Goal: Information Seeking & Learning: Learn about a topic

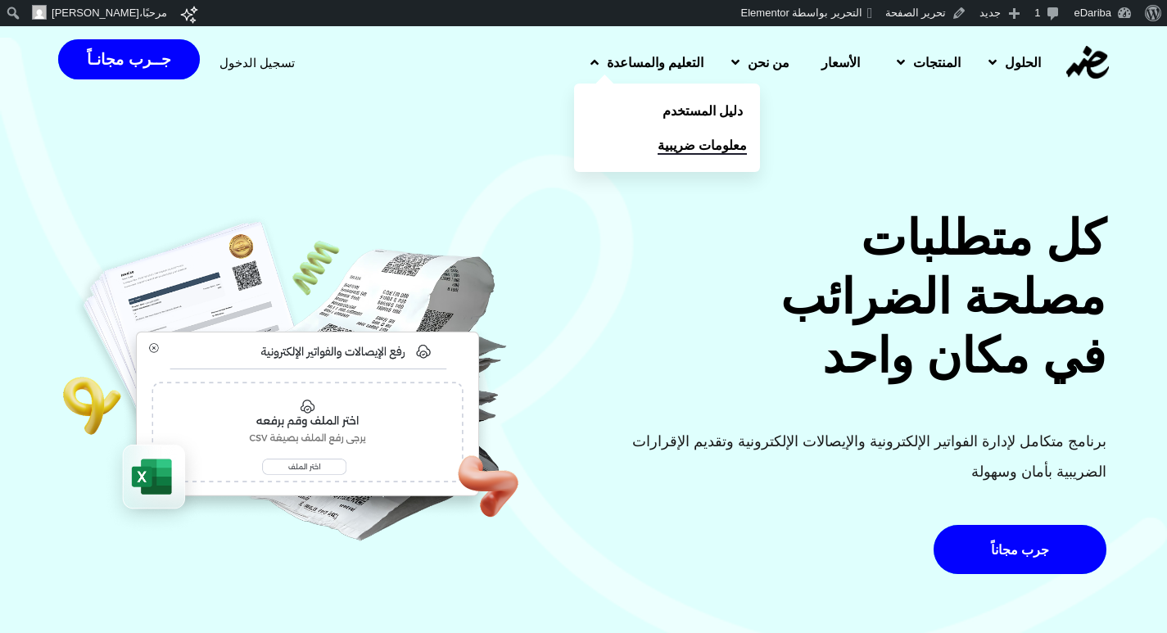
click at [657, 146] on span "معلومات ضريبية" at bounding box center [701, 145] width 89 height 20
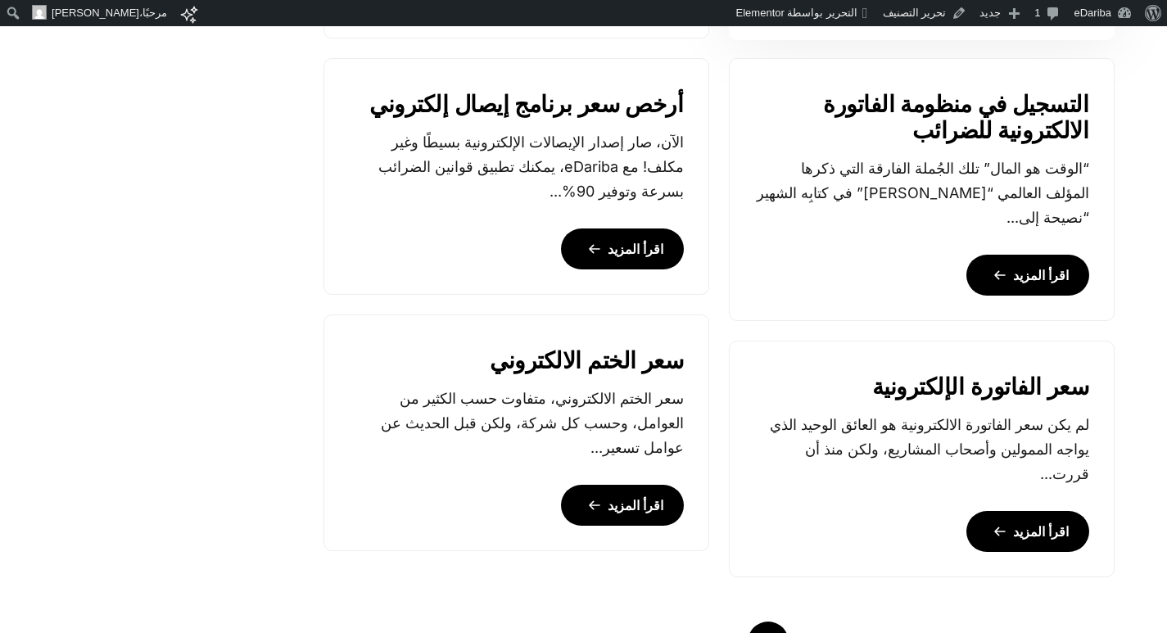
scroll to position [1801, 0]
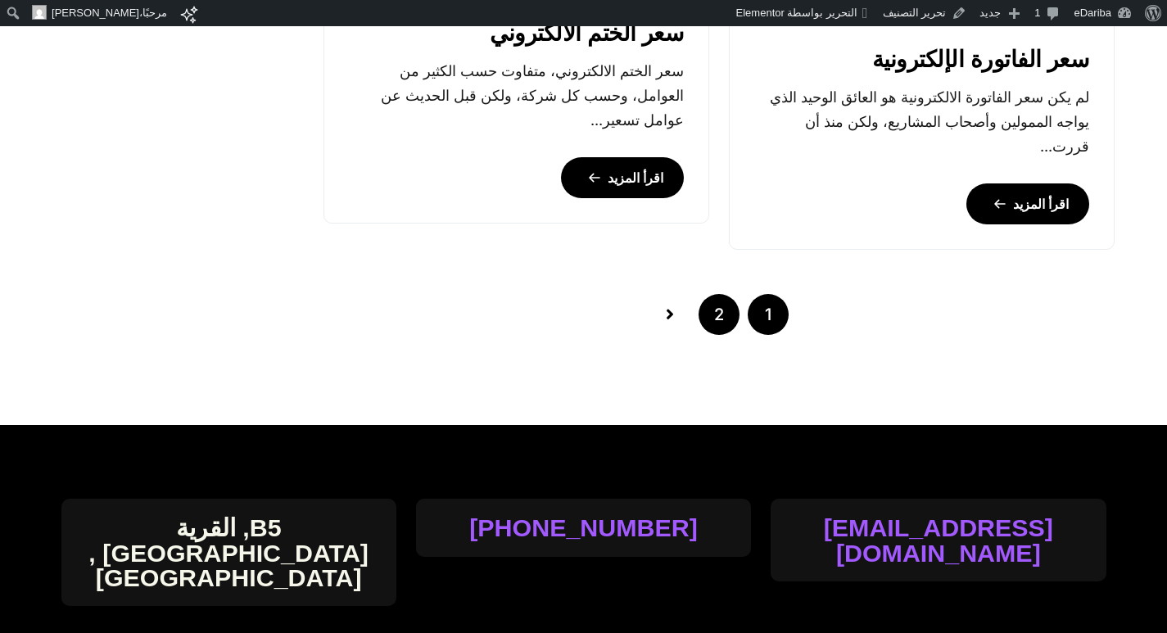
click at [727, 302] on link "2" at bounding box center [718, 314] width 41 height 41
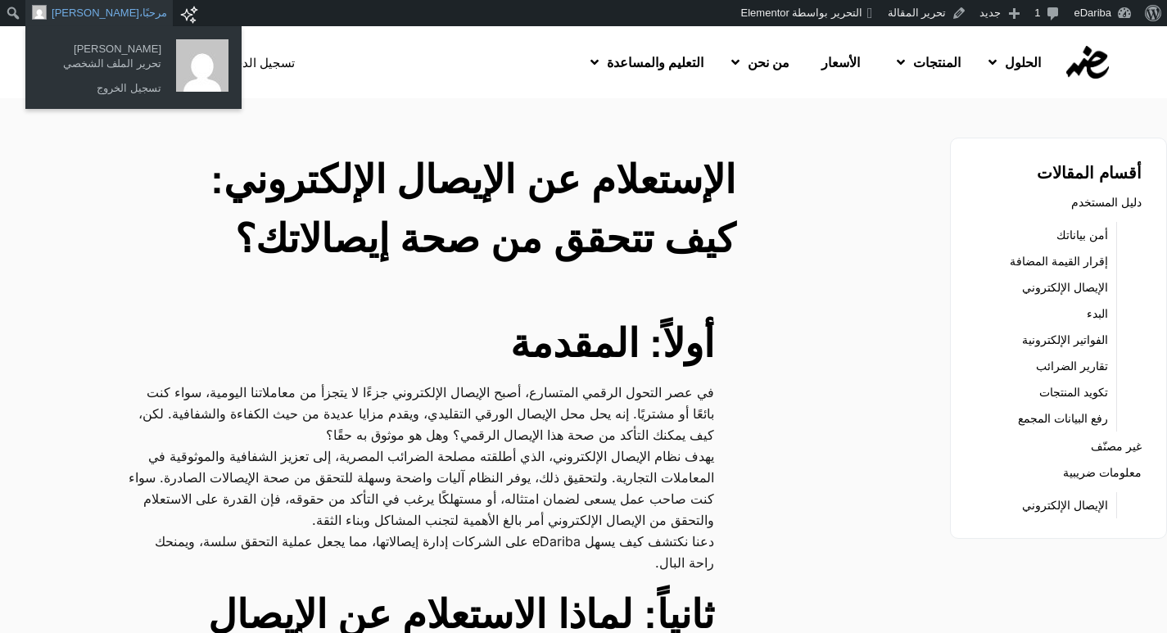
click at [88, 12] on span "[PERSON_NAME]" at bounding box center [96, 13] width 88 height 26
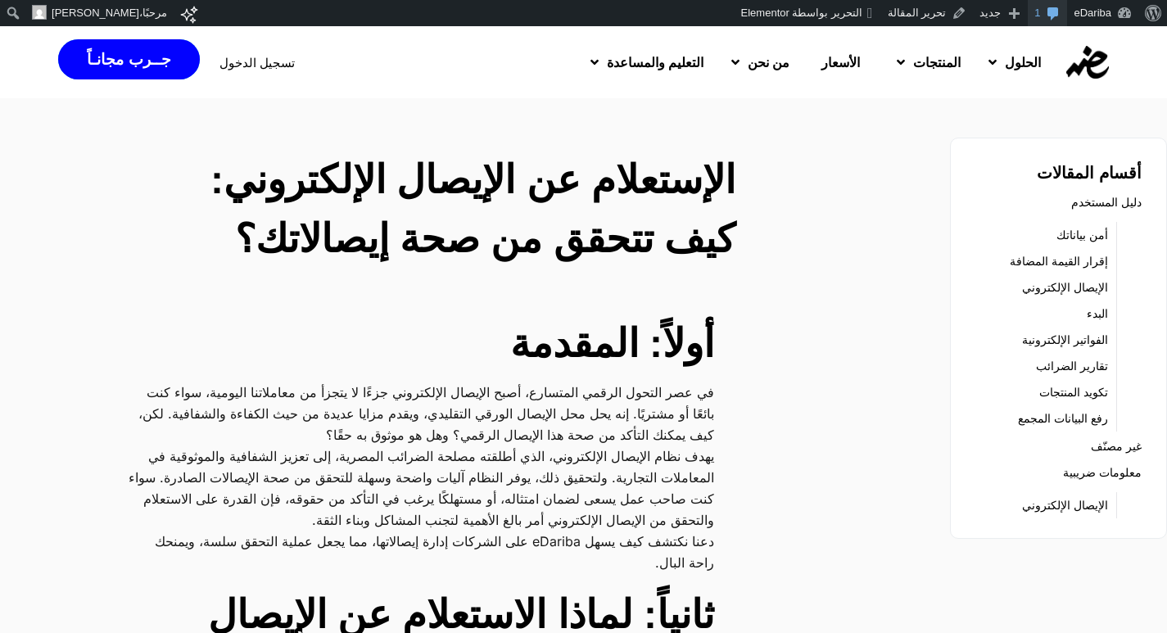
click at [1054, 5] on span "شريط الأدوات" at bounding box center [1053, 11] width 16 height 23
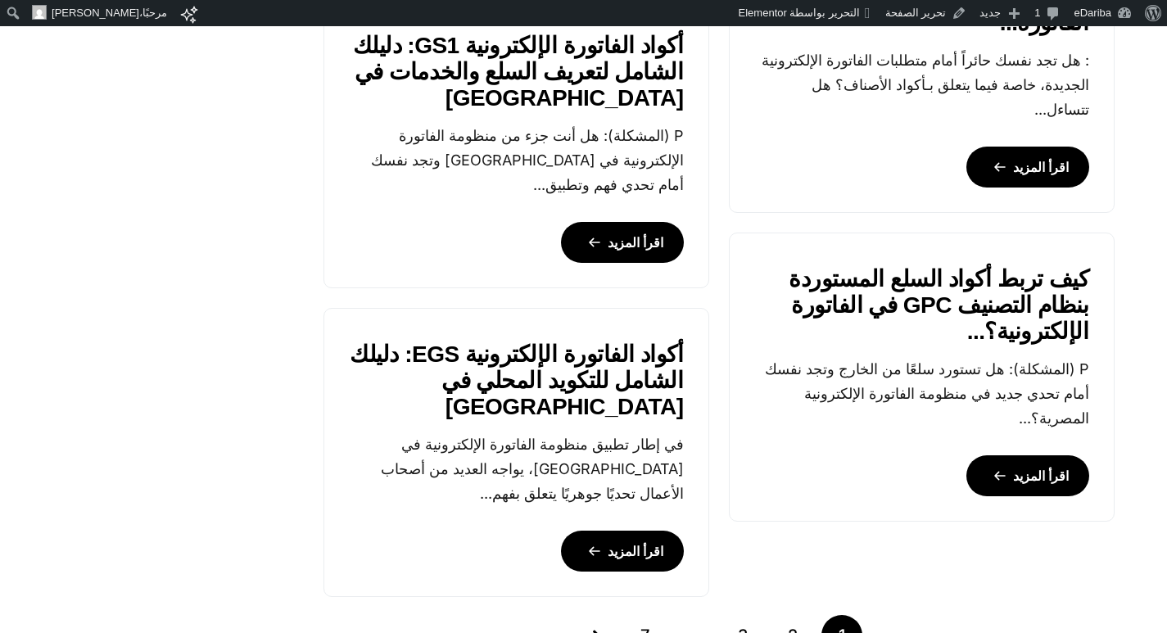
scroll to position [1965, 0]
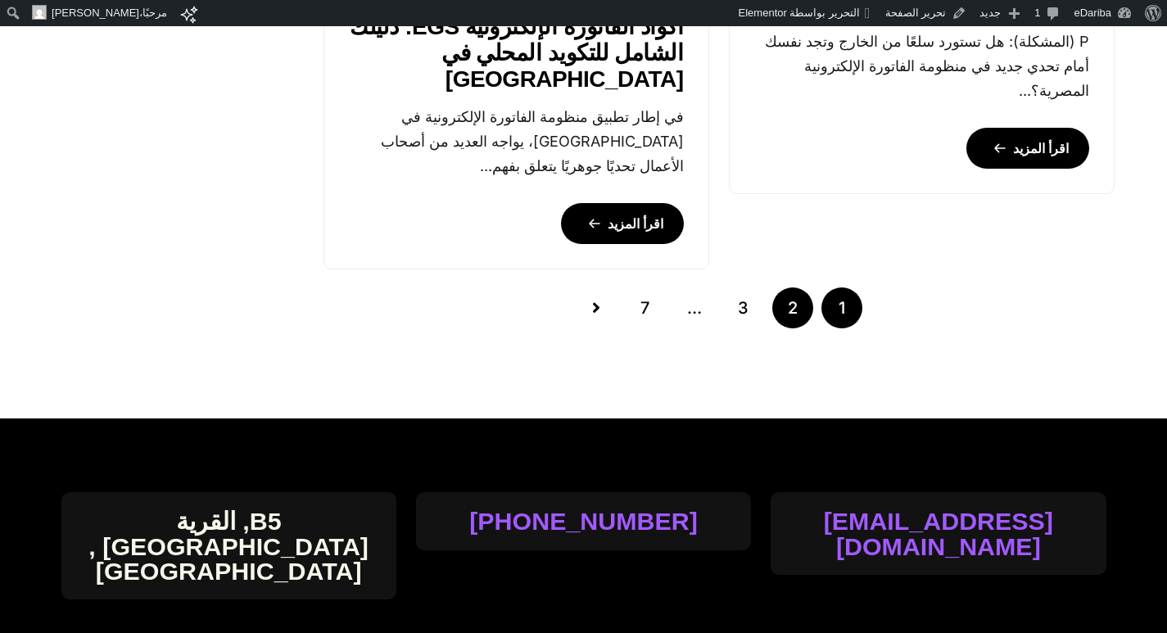
click at [785, 305] on link "2" at bounding box center [792, 307] width 41 height 41
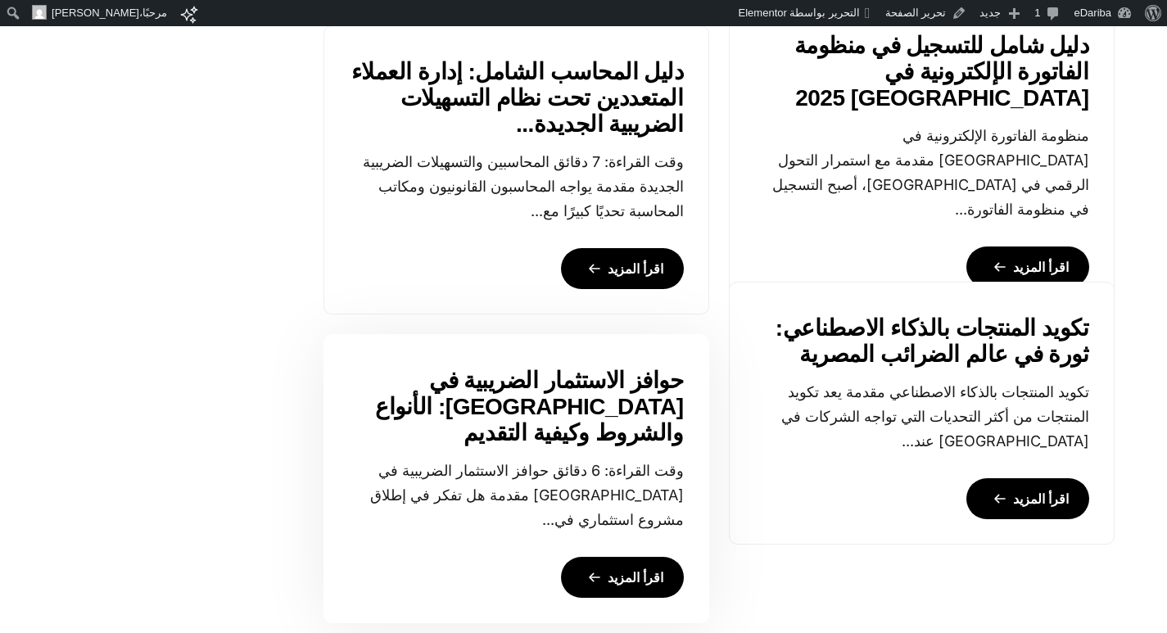
scroll to position [1801, 0]
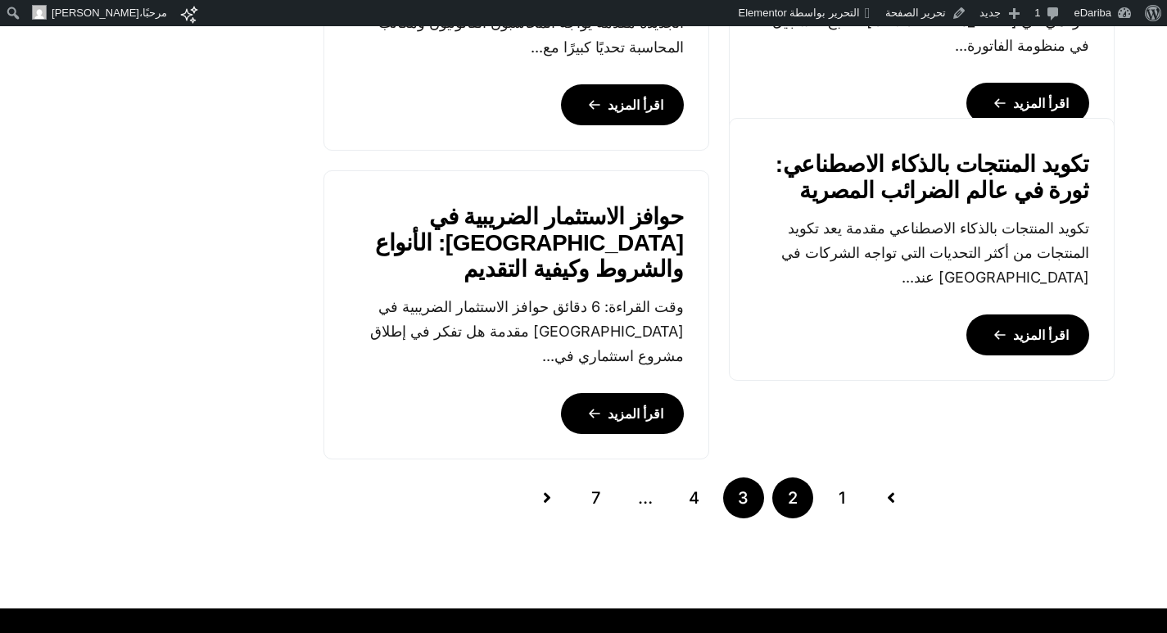
click at [729, 491] on link "3" at bounding box center [743, 497] width 41 height 41
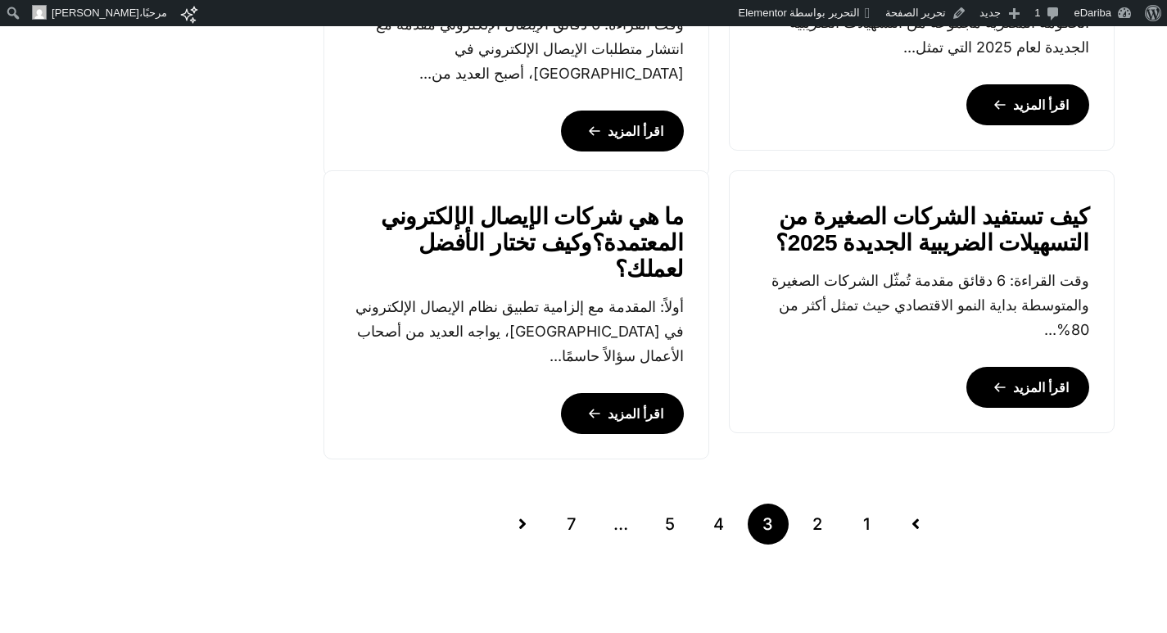
scroll to position [1883, 0]
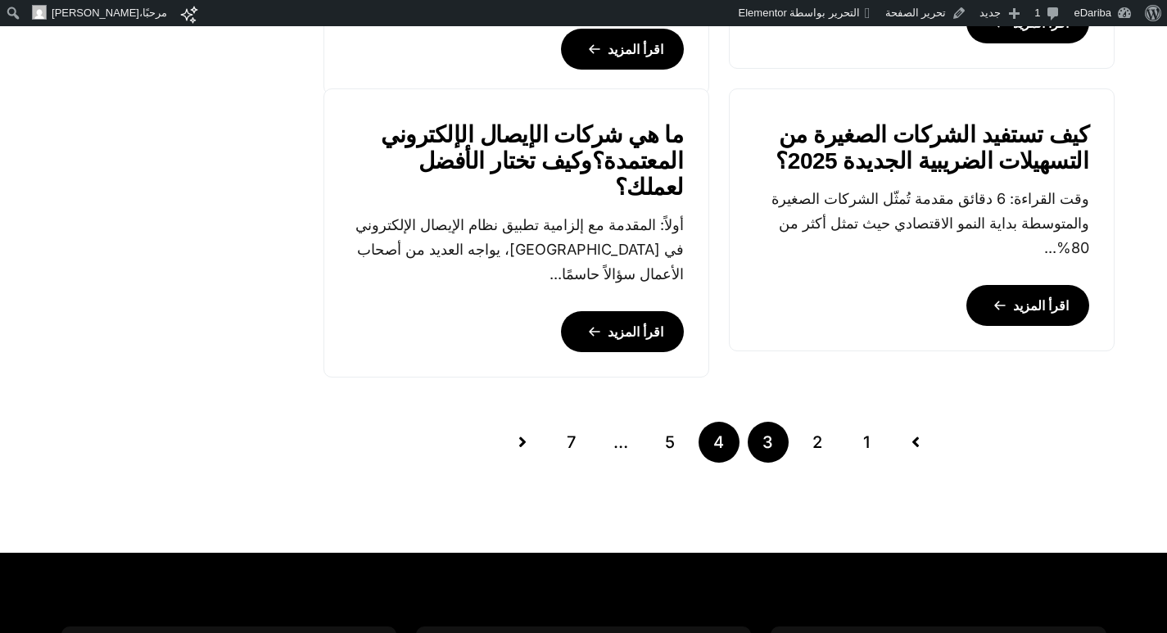
click at [724, 453] on link "4" at bounding box center [718, 442] width 41 height 41
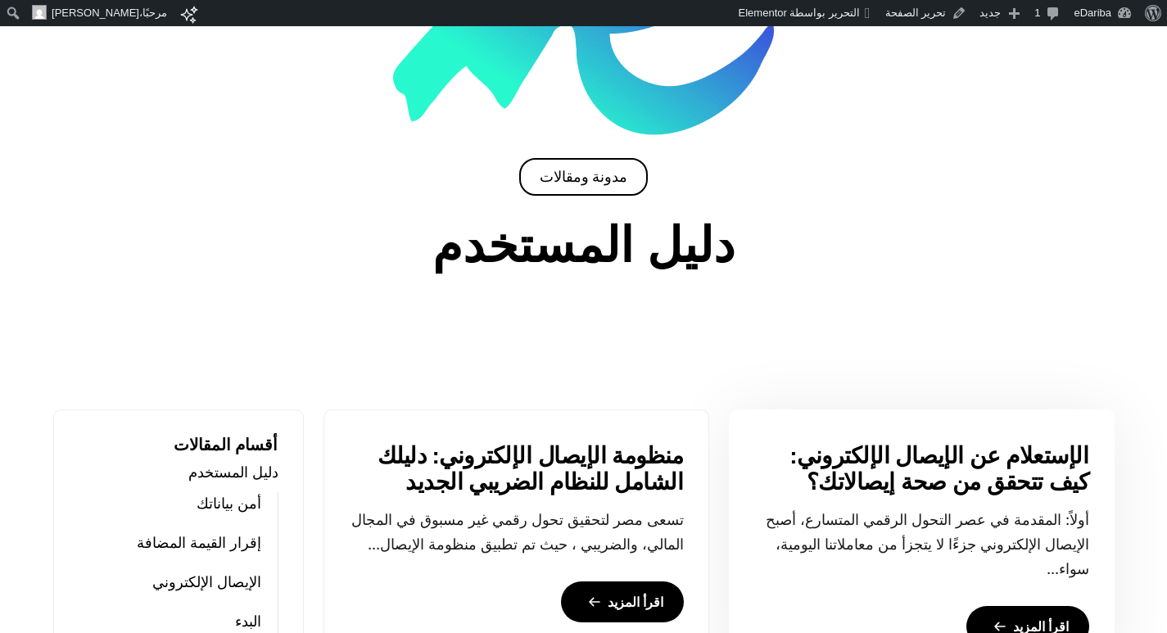
scroll to position [491, 0]
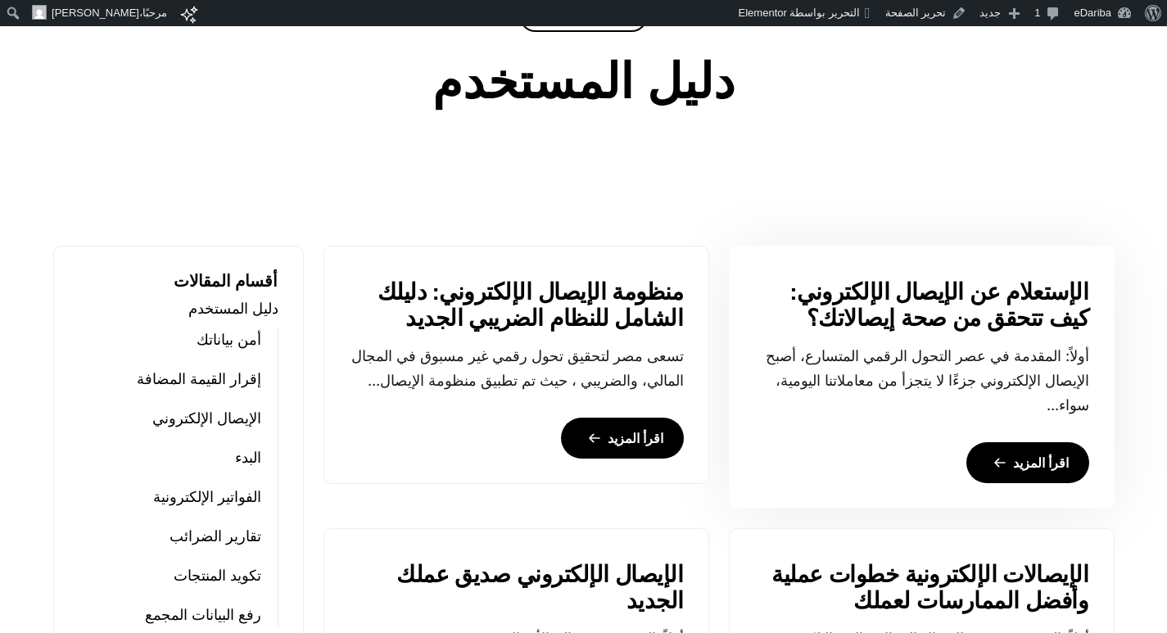
click at [900, 295] on link "الإستعلام عن الإيصال الإلكتروني: كيف تتحقق من صحة إيصالاتك؟" at bounding box center [921, 305] width 335 height 52
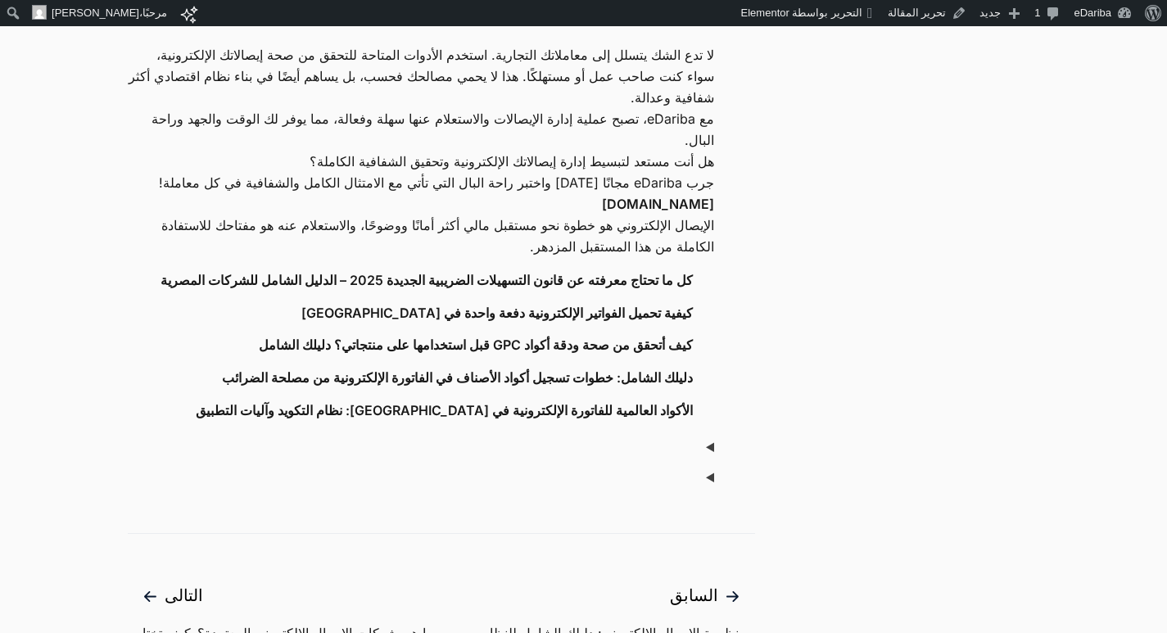
scroll to position [2374, 0]
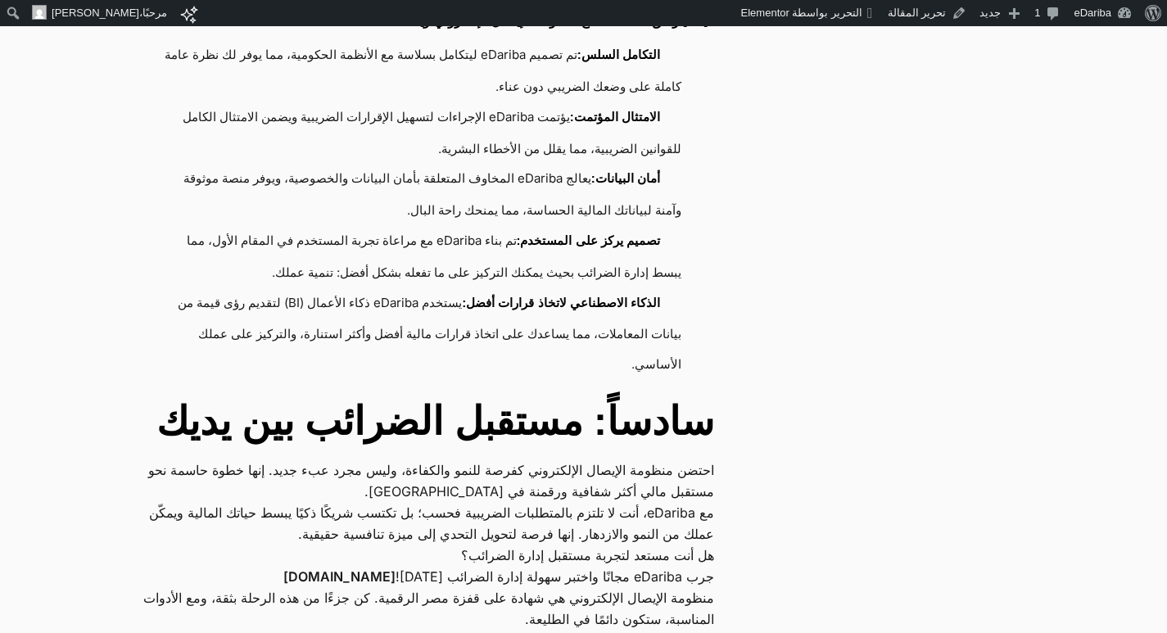
scroll to position [1555, 0]
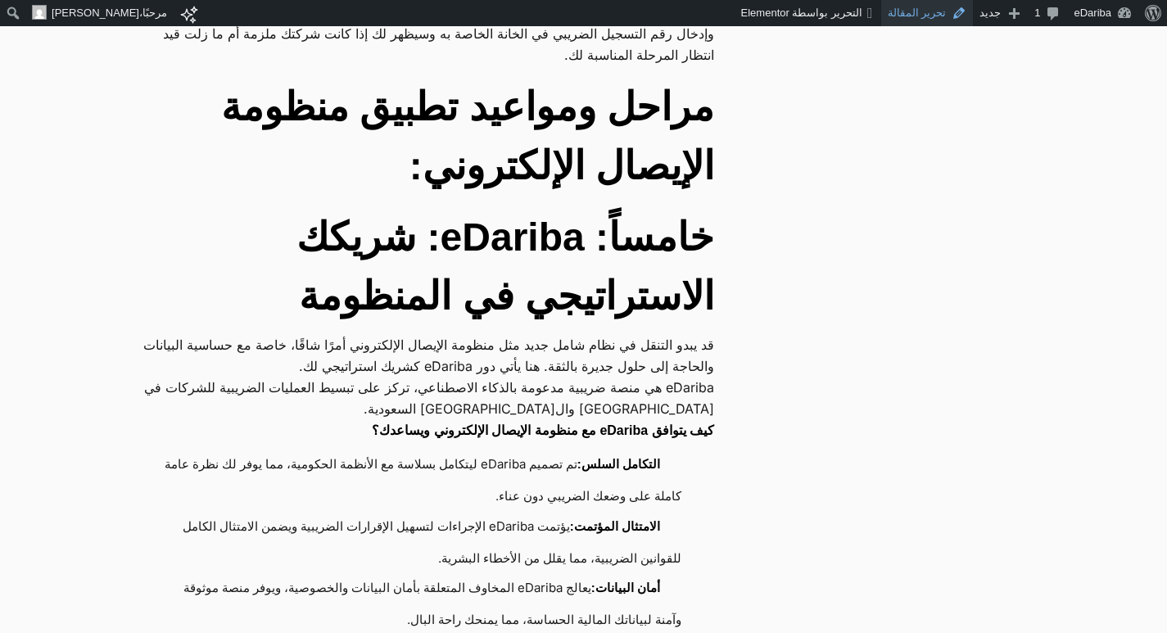
click at [962, 17] on link "تحرير المقالة" at bounding box center [927, 13] width 93 height 26
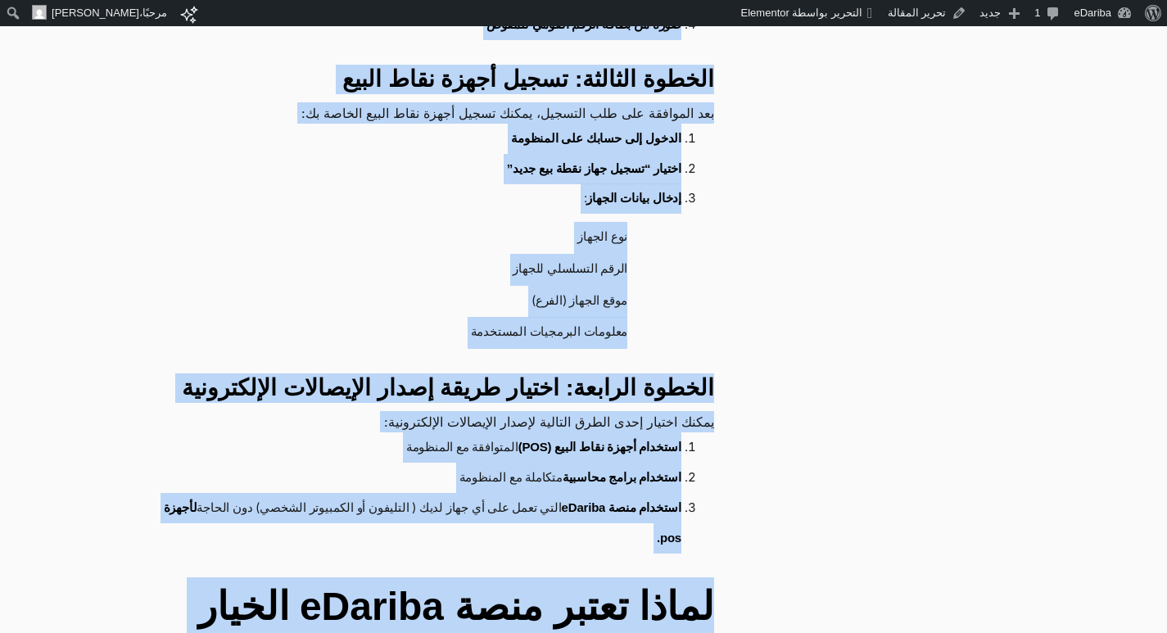
scroll to position [2292, 0]
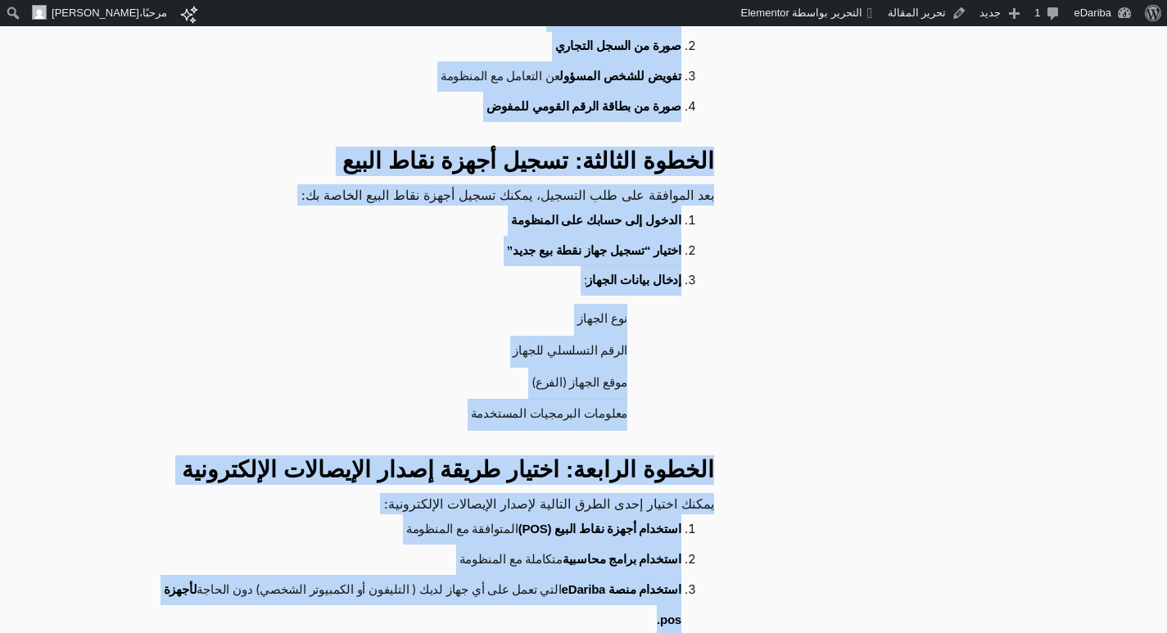
drag, startPoint x: 731, startPoint y: 229, endPoint x: 210, endPoint y: 535, distance: 604.7
click at [210, 535] on div "منظومة الإيصال الإلكتروني في مصر مقدمة مع التطور المستمر في النظام الضريبي المص…" at bounding box center [441, 343] width 627 height 4406
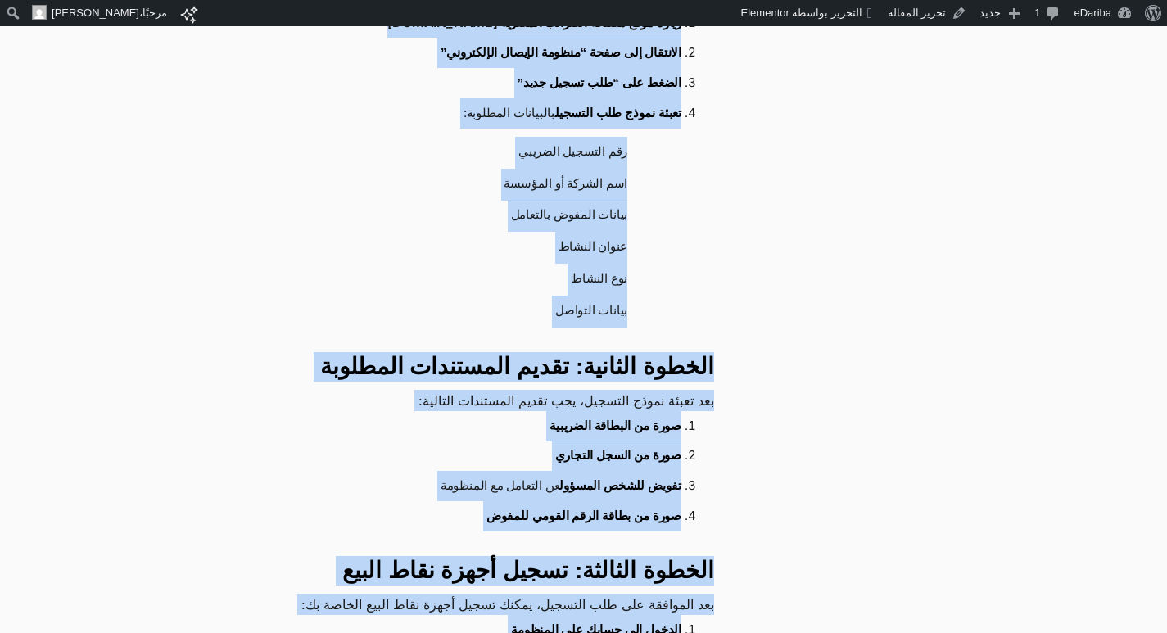
scroll to position [1719, 0]
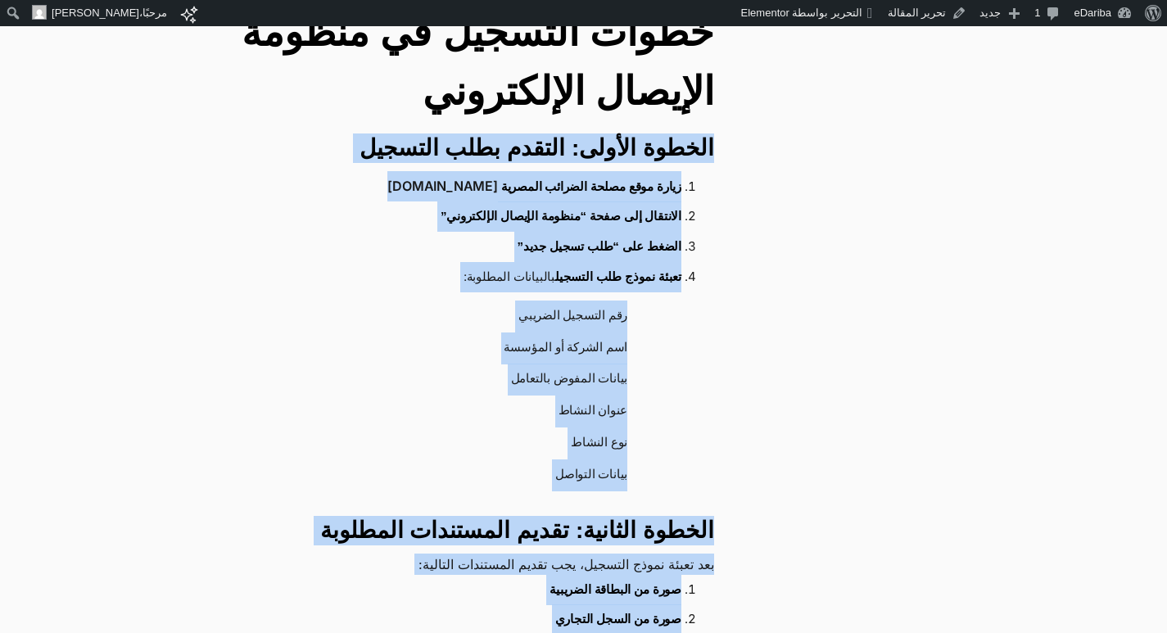
copy div "الخطوة الأولى: التقدم بطلب التسجيل زيارة موقع مصلحة الضرائب المصرية www.eta.gov…"
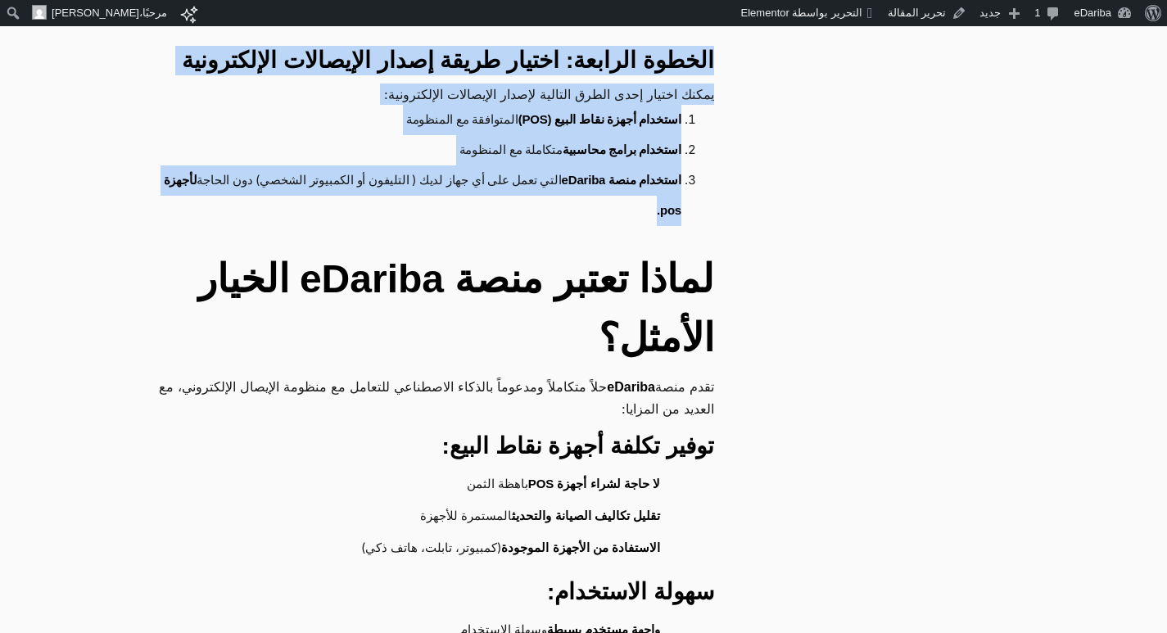
scroll to position [3111, 0]
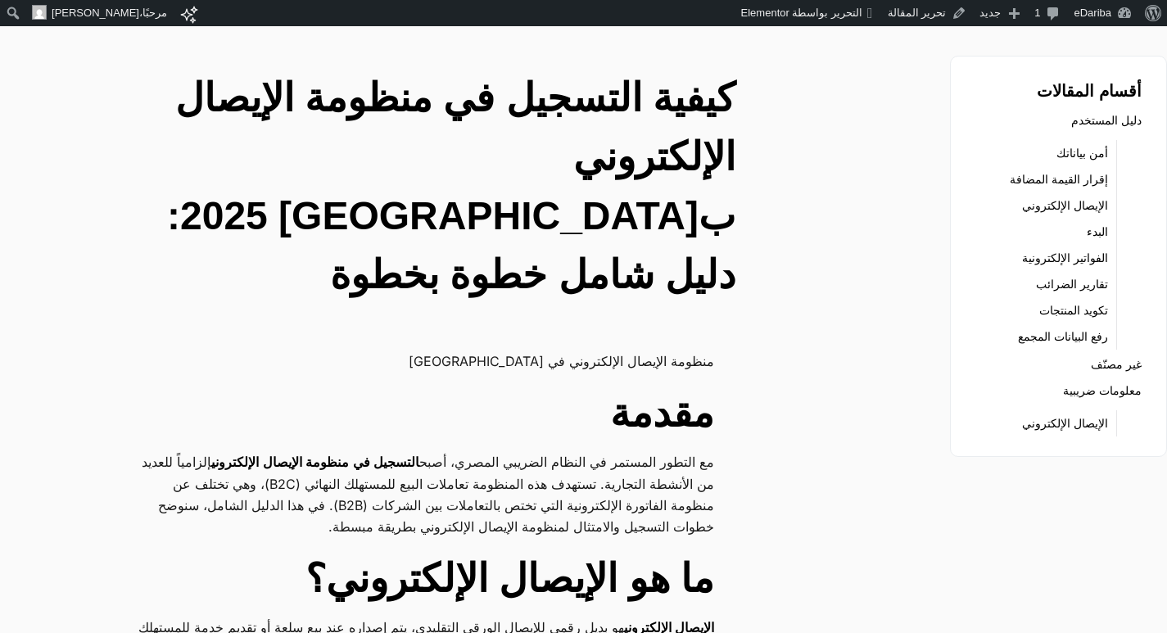
scroll to position [0, 0]
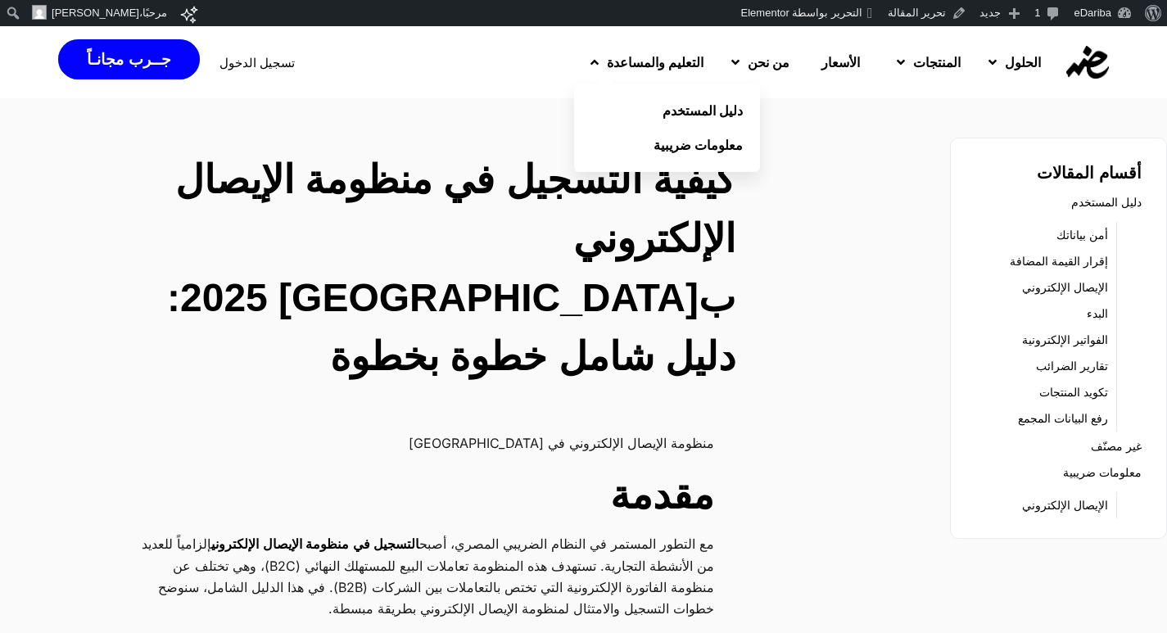
click at [574, 70] on link "التعليم والمساعدة" at bounding box center [644, 62] width 141 height 43
click at [657, 140] on span "معلومات ضريبية" at bounding box center [701, 145] width 89 height 20
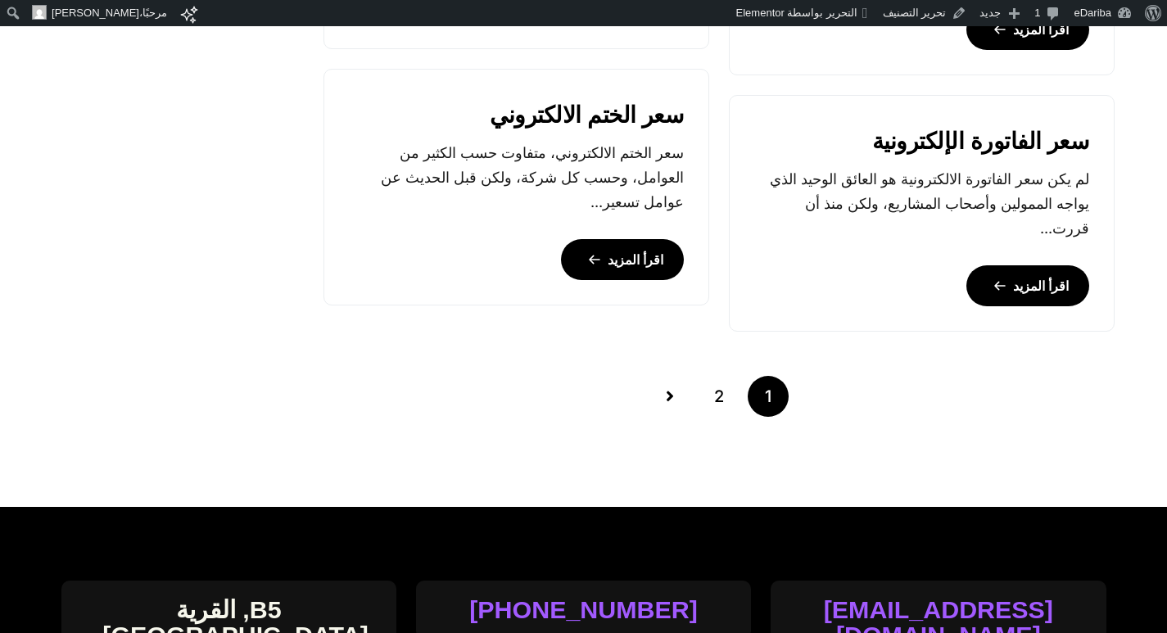
scroll to position [2047, 0]
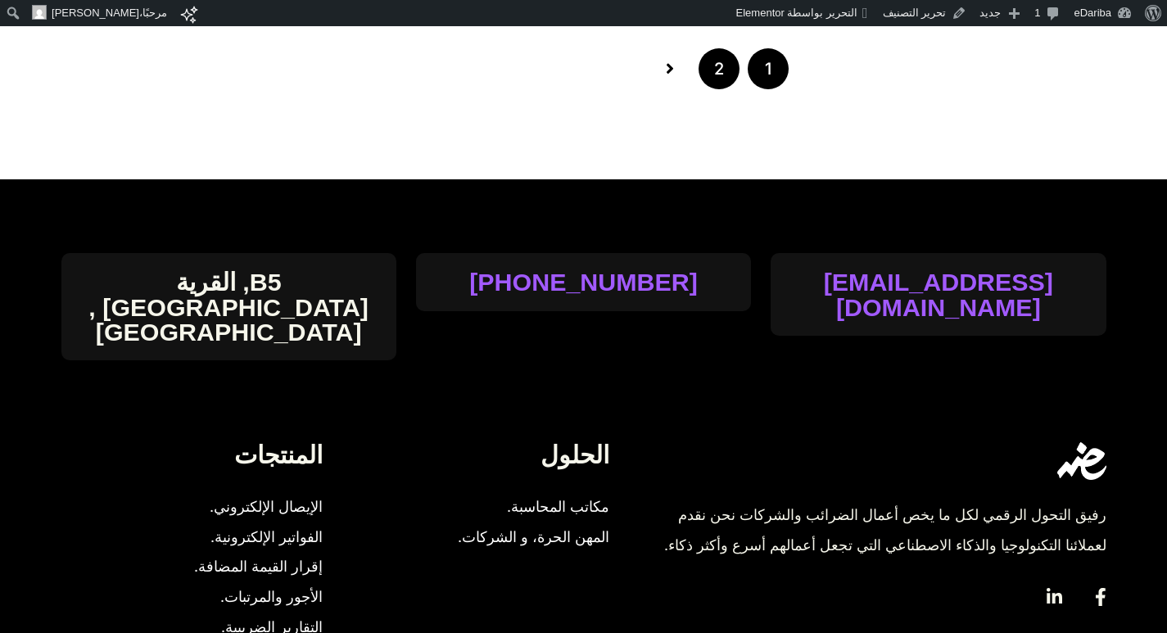
click at [710, 81] on link "2" at bounding box center [718, 68] width 41 height 41
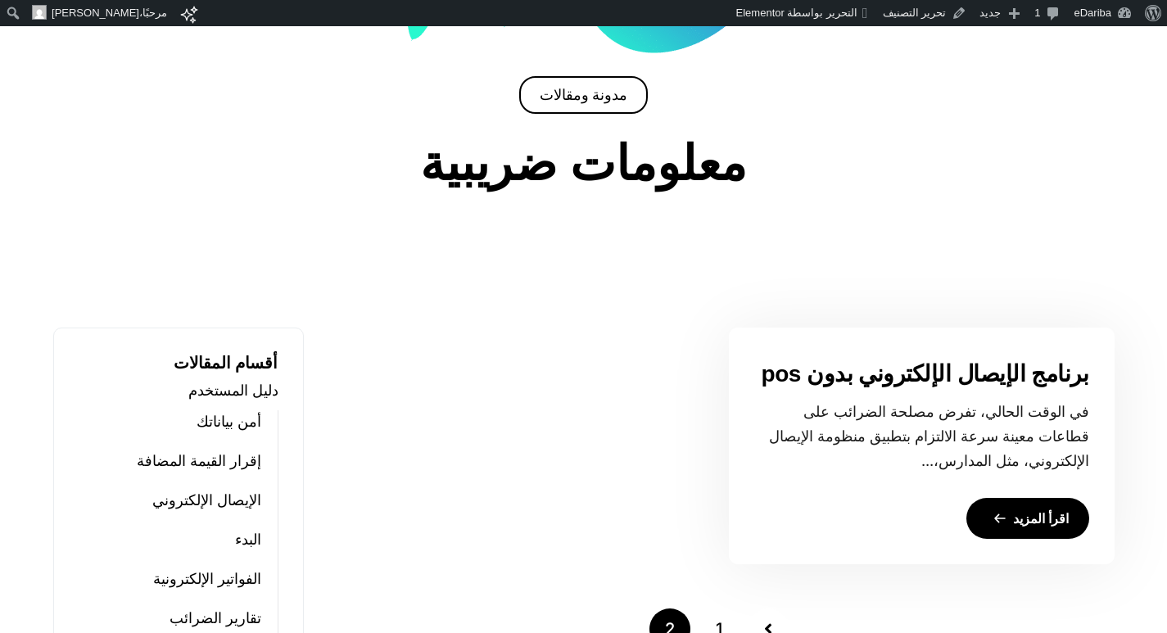
scroll to position [737, 0]
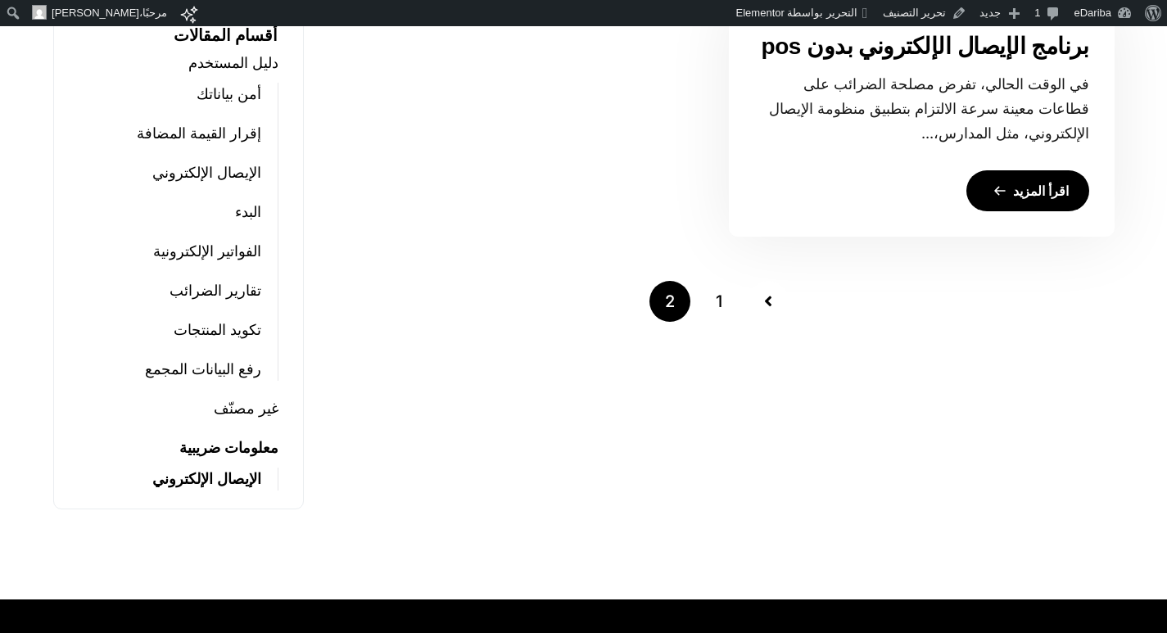
click at [1052, 186] on link "اقرأ المزيد" at bounding box center [1027, 190] width 123 height 41
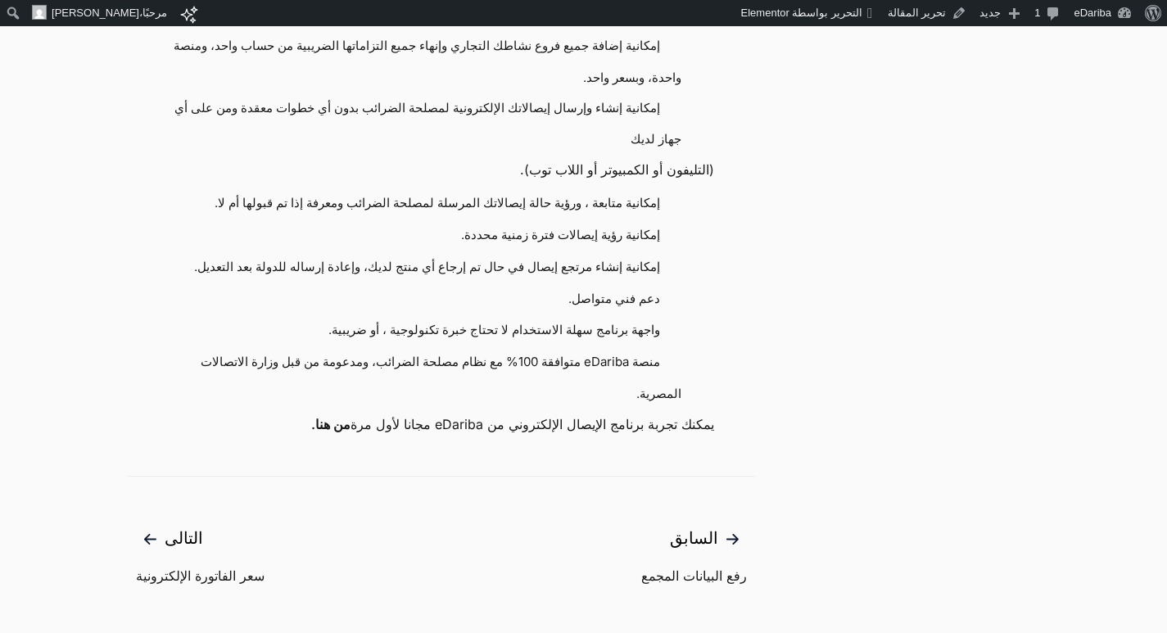
scroll to position [1555, 0]
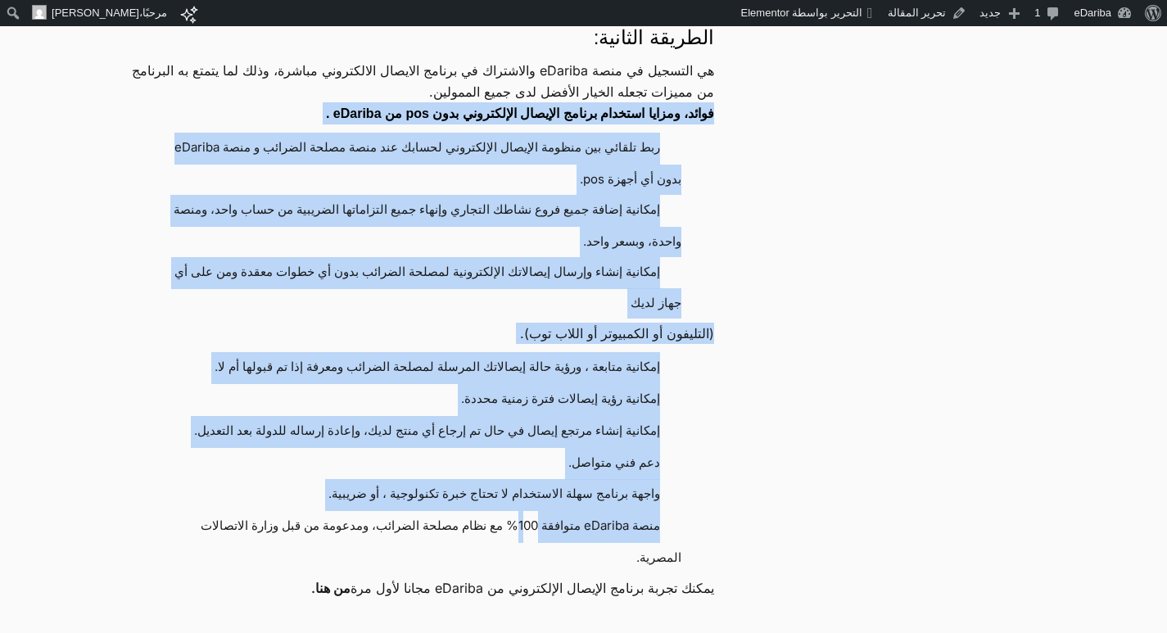
scroll to position [1801, 0]
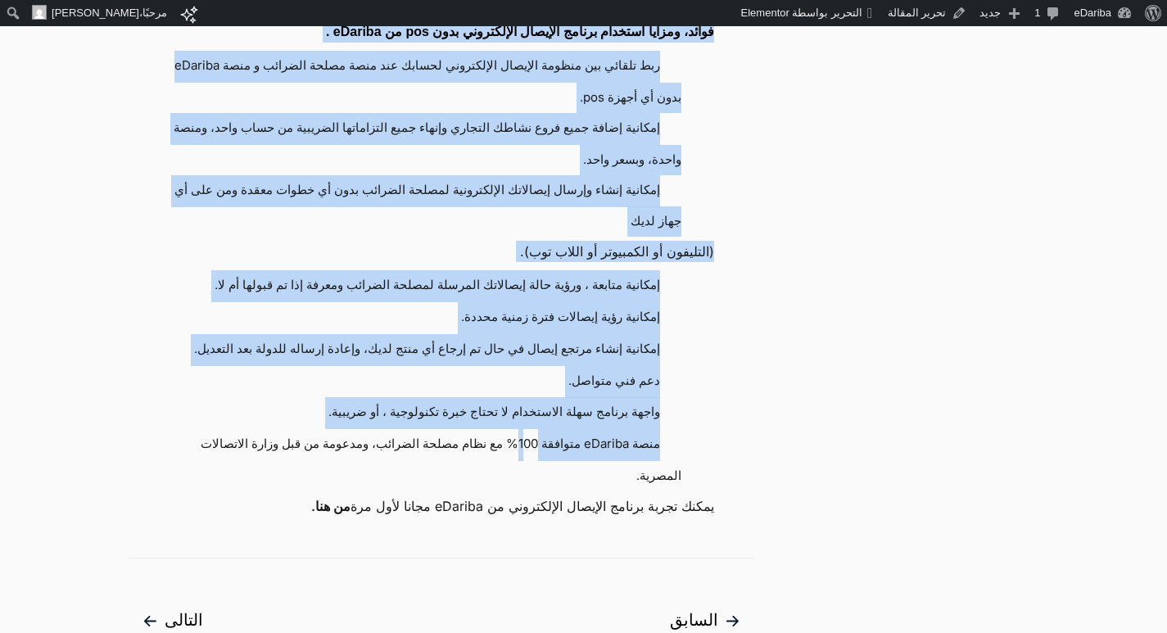
drag, startPoint x: 711, startPoint y: 273, endPoint x: 508, endPoint y: 499, distance: 303.7
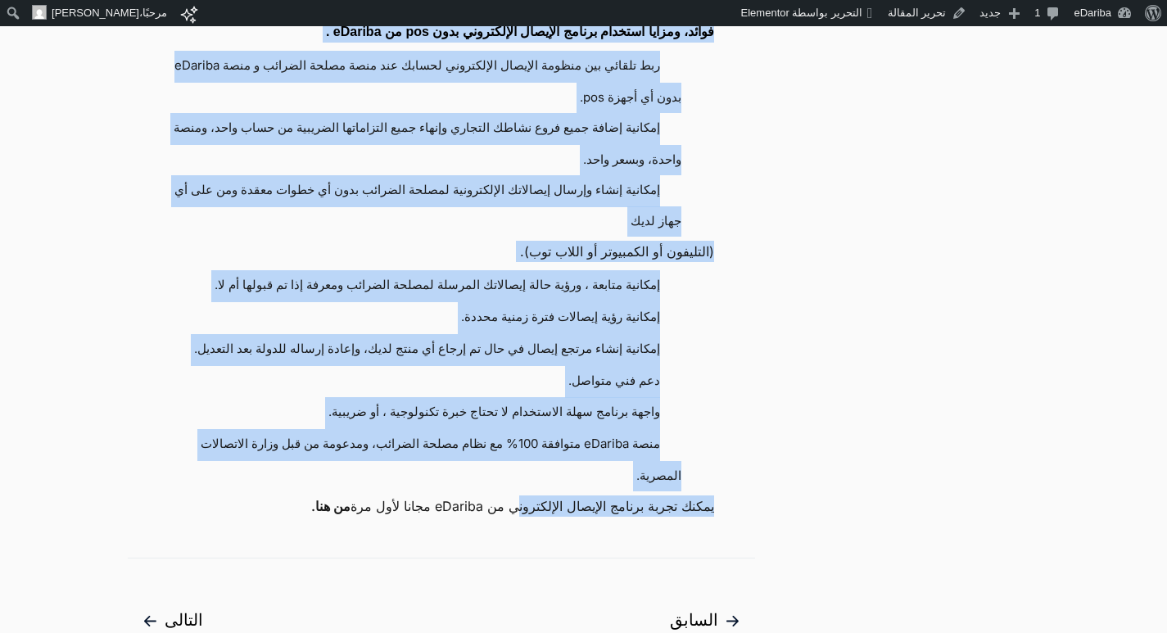
click at [499, 491] on li "منصة eDariba متوافقة 100% مع نظام مصلحة الضرائب، ومدعومة من قبل وزارة الاتصالات…" at bounding box center [412, 460] width 537 height 62
drag, startPoint x: 714, startPoint y: 188, endPoint x: 263, endPoint y: 485, distance: 539.7
copy div "lorem، ipsumd sitamet consec adipisc elitseddoe temp inc ut lAboree . dol magna…"
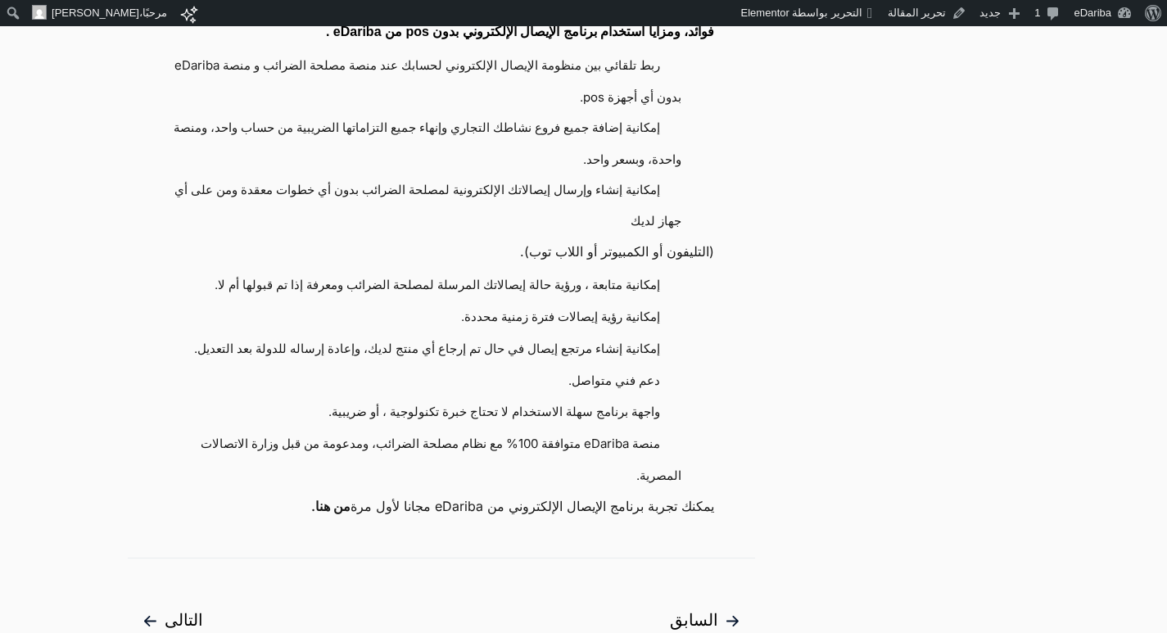
drag, startPoint x: 717, startPoint y: 503, endPoint x: 557, endPoint y: 532, distance: 163.0
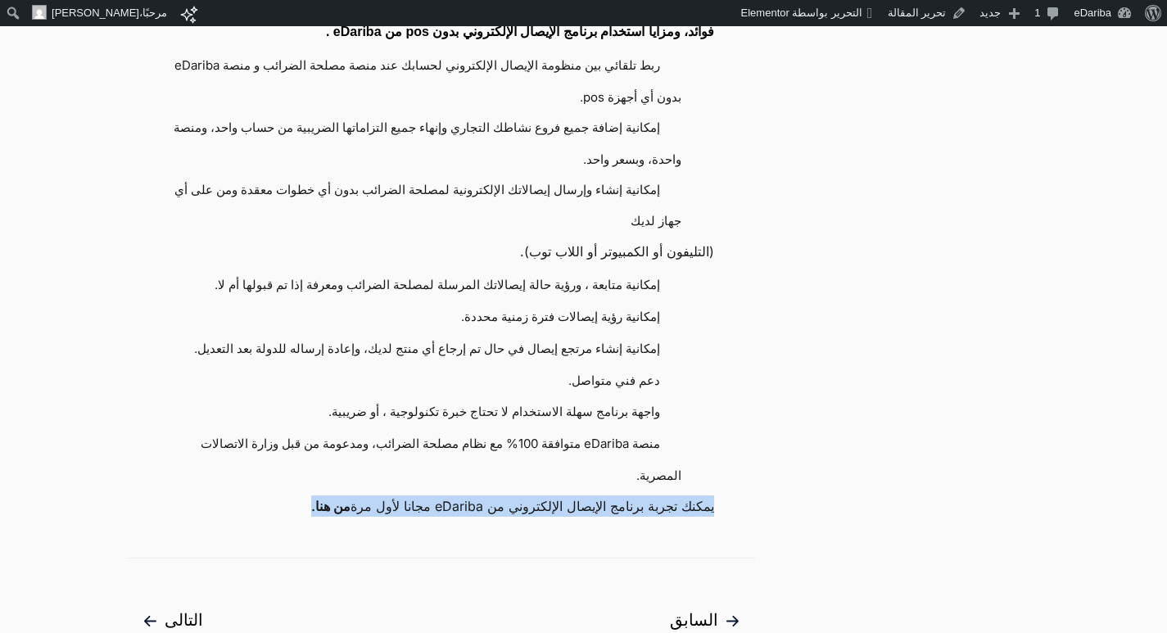
drag, startPoint x: 257, startPoint y: 507, endPoint x: 750, endPoint y: 501, distance: 492.8
copy p "يمكنك تجربة برنامج الإيصال الإلكتروني من eDariba مجانا لأول مرة من هنا."
